Goal: Task Accomplishment & Management: Manage account settings

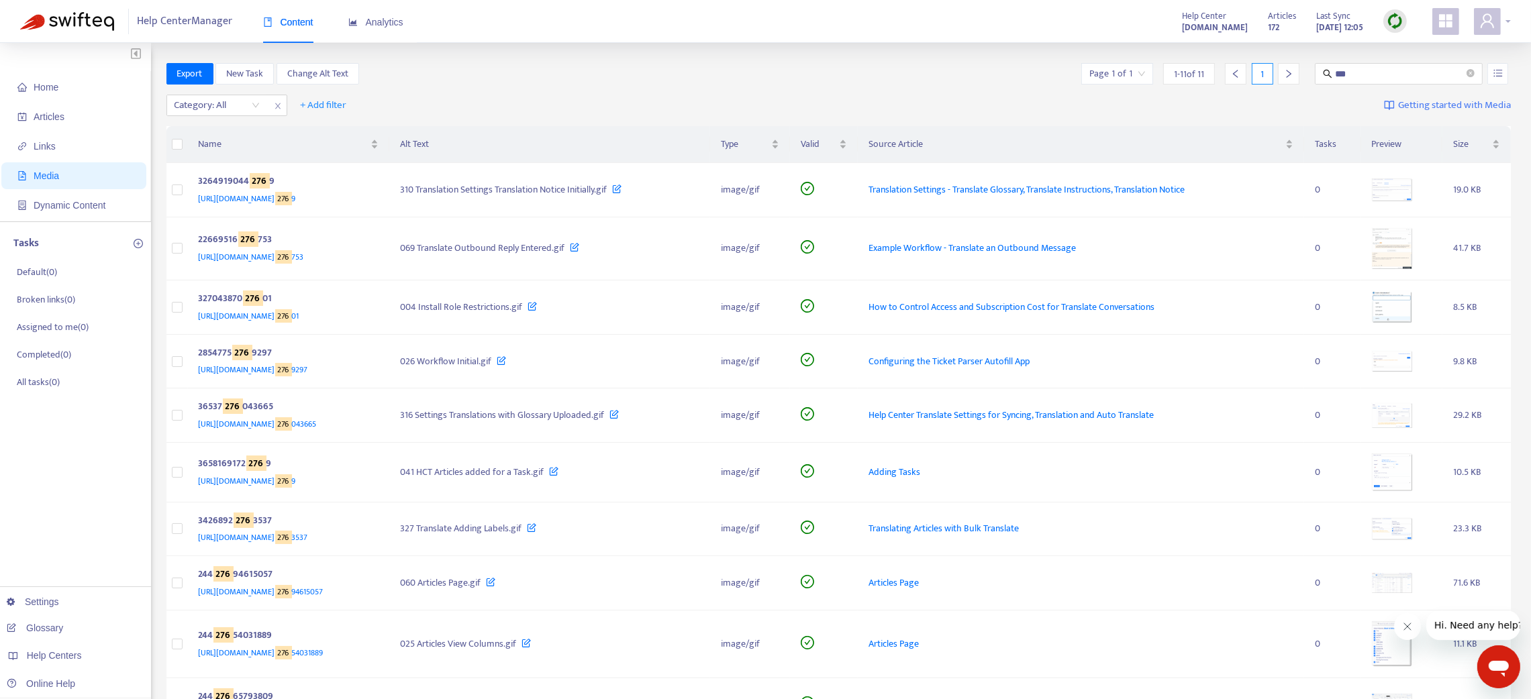
click at [1505, 19] on div at bounding box center [1492, 21] width 37 height 27
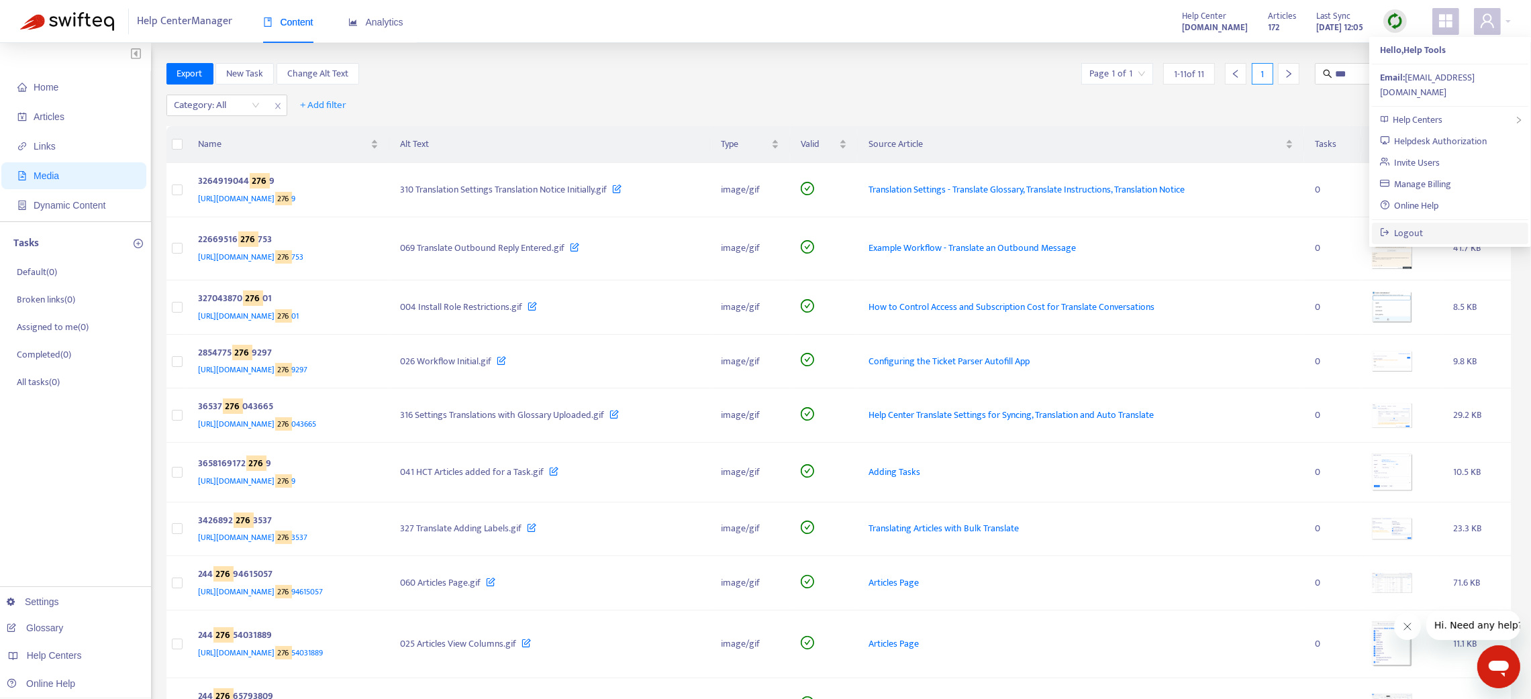
click at [1403, 226] on link "Logout" at bounding box center [1402, 233] width 44 height 15
